Goal: Task Accomplishment & Management: Complete application form

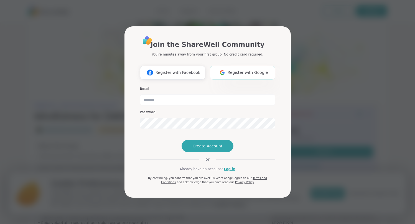
click at [225, 67] on img at bounding box center [222, 72] width 11 height 10
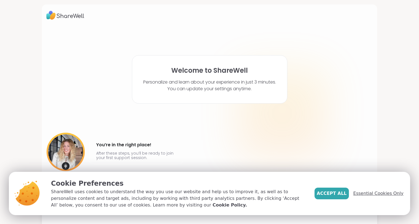
click at [388, 193] on span "Essential Cookies Only" at bounding box center [378, 193] width 50 height 7
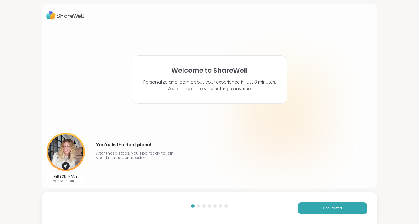
click at [343, 214] on div "Get Started" at bounding box center [209, 208] width 335 height 32
click at [342, 213] on button "Get Started" at bounding box center [332, 208] width 69 height 12
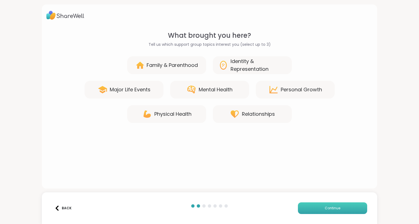
click at [341, 211] on button "Continue" at bounding box center [332, 208] width 69 height 12
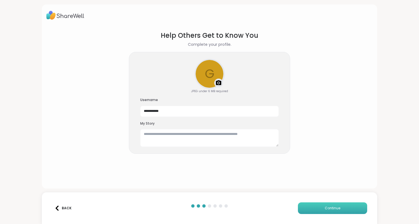
click at [340, 210] on button "Continue" at bounding box center [332, 208] width 69 height 12
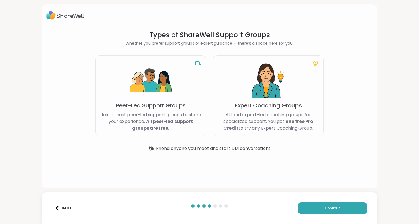
click at [64, 210] on button "Back" at bounding box center [63, 208] width 22 height 12
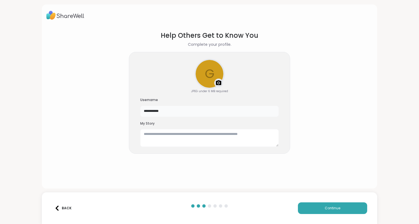
click at [163, 107] on input "**********" at bounding box center [209, 111] width 139 height 11
type input "*******"
click at [351, 207] on button "Continue" at bounding box center [332, 208] width 69 height 12
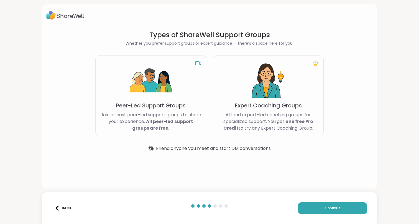
click at [189, 104] on div "Peer-Led Support Groups Join or host peer-led support groups to share your expe…" at bounding box center [150, 95] width 111 height 81
click at [318, 204] on button "Continue" at bounding box center [332, 208] width 69 height 12
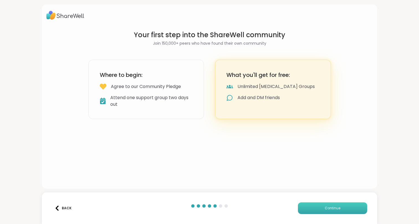
click at [329, 208] on span "Continue" at bounding box center [333, 207] width 16 height 5
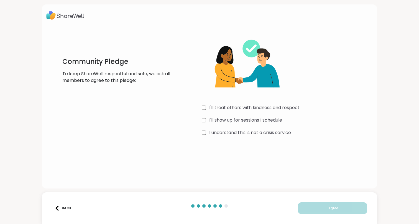
click at [204, 109] on div "I'll treat others with kindness and respect" at bounding box center [285, 107] width 166 height 7
click at [204, 118] on div "I'll show up for sessions I schedule" at bounding box center [285, 120] width 166 height 7
click at [204, 131] on div "I understand this is not a crisis service" at bounding box center [285, 132] width 166 height 7
click at [319, 208] on button "I Agree" at bounding box center [332, 208] width 69 height 12
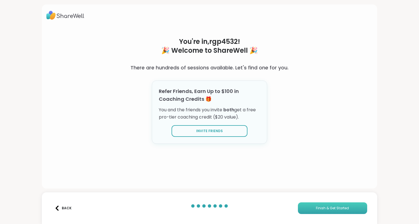
click at [332, 209] on span "Finish & Get Started" at bounding box center [332, 207] width 33 height 5
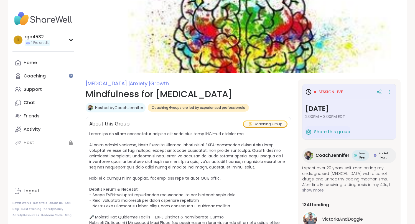
click at [345, 94] on div "Session live" at bounding box center [349, 92] width 88 height 10
click at [339, 92] on span "Session live" at bounding box center [330, 92] width 24 height 6
click at [376, 91] on icon at bounding box center [378, 91] width 5 height 5
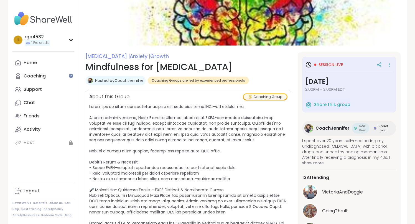
click at [129, 83] on link "Hosted by CoachJennifer" at bounding box center [119, 81] width 48 height 6
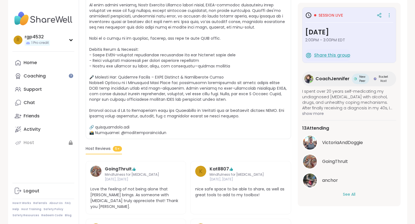
scroll to position [113, 0]
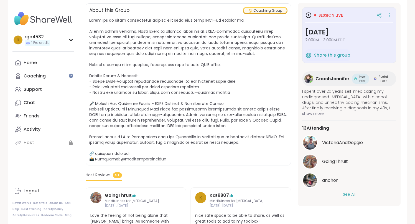
click at [145, 159] on span at bounding box center [187, 89] width 197 height 144
copy span "elwithoutadrink"
click at [119, 153] on span at bounding box center [187, 89] width 197 height 144
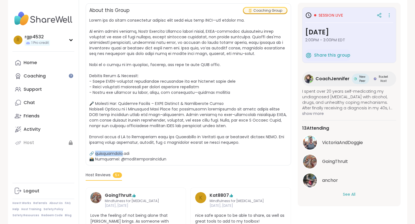
copy span "ightyrebel.c"
